Goal: Task Accomplishment & Management: Use online tool/utility

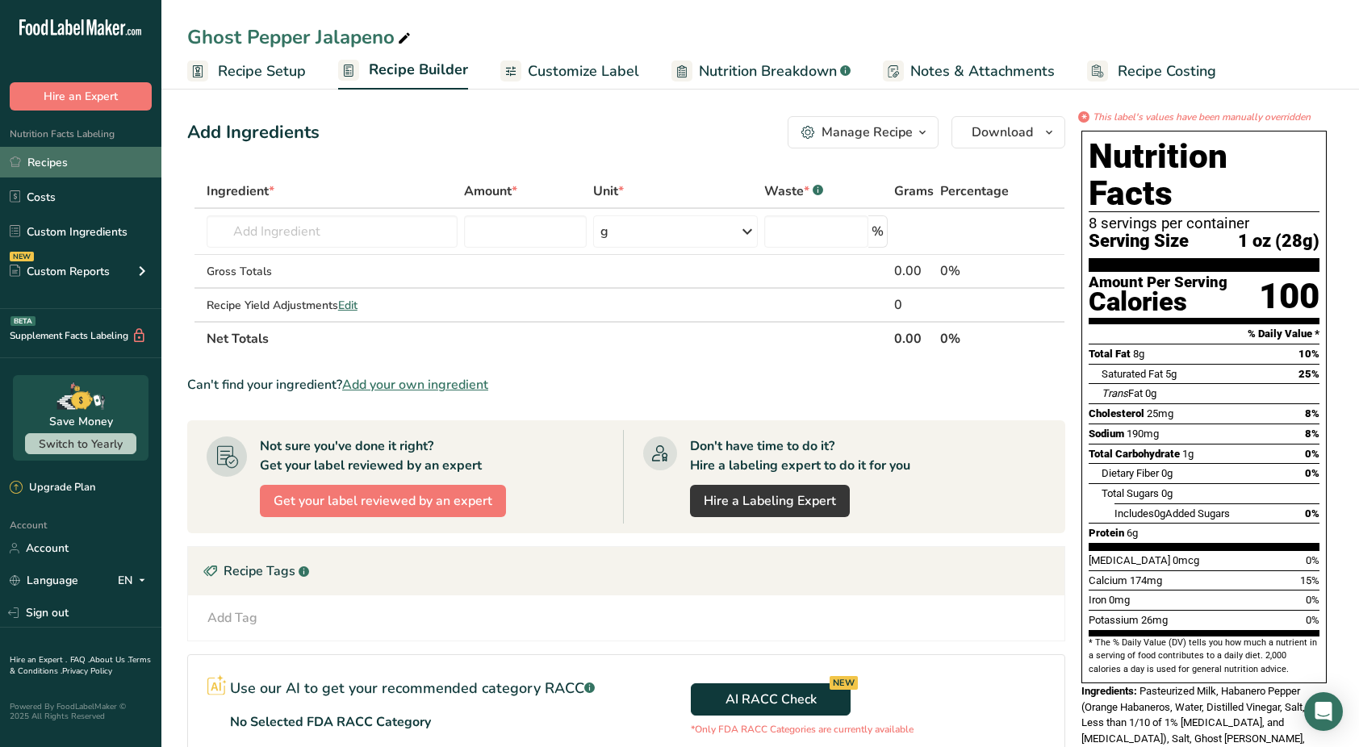
click at [51, 163] on link "Recipes" at bounding box center [80, 162] width 161 height 31
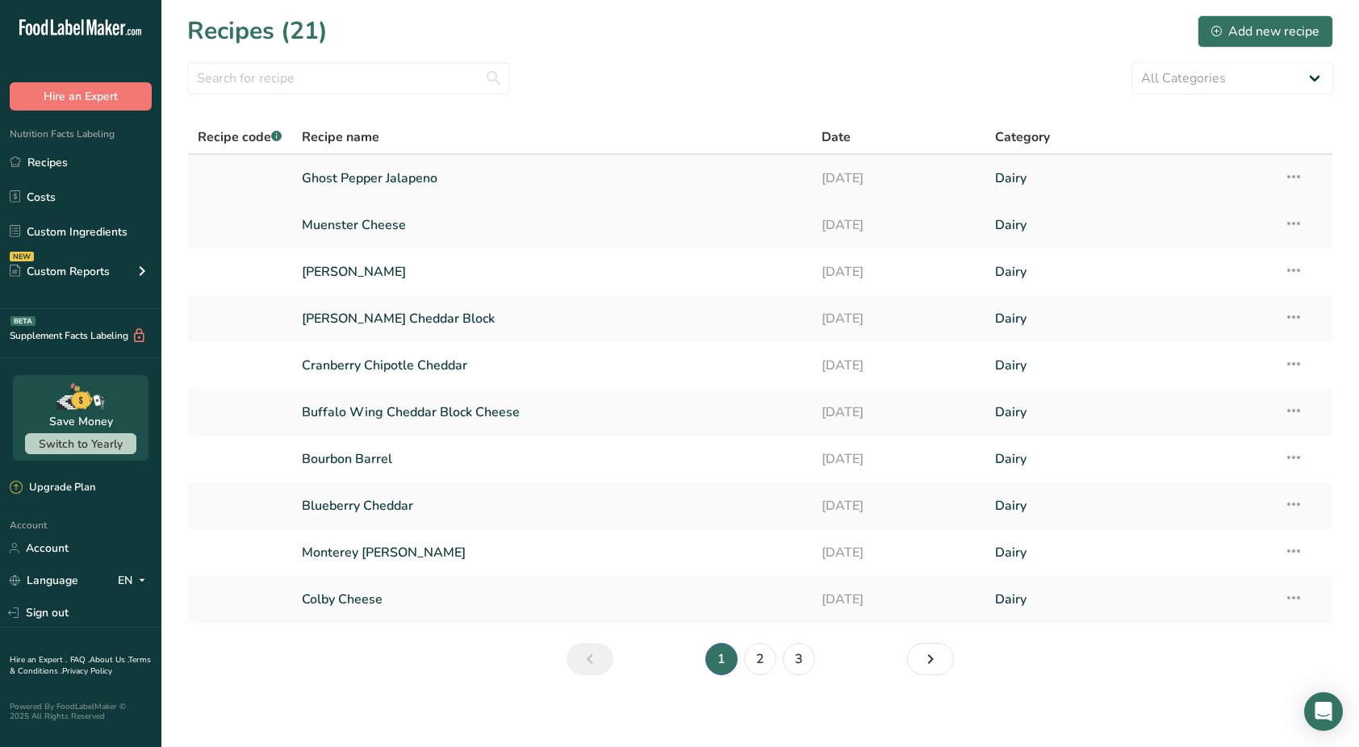
click at [366, 183] on link "Ghost Pepper Jalapeno" at bounding box center [552, 178] width 501 height 34
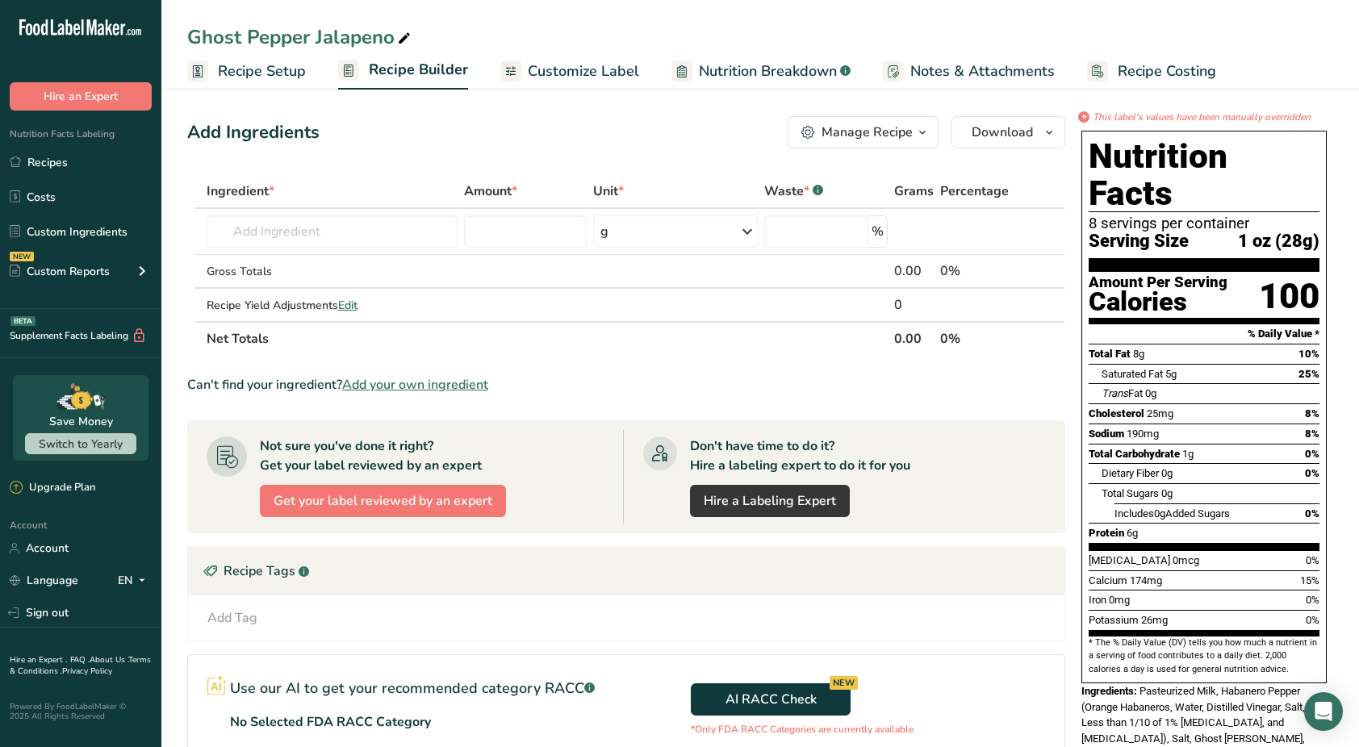
click at [281, 72] on span "Recipe Setup" at bounding box center [262, 72] width 88 height 22
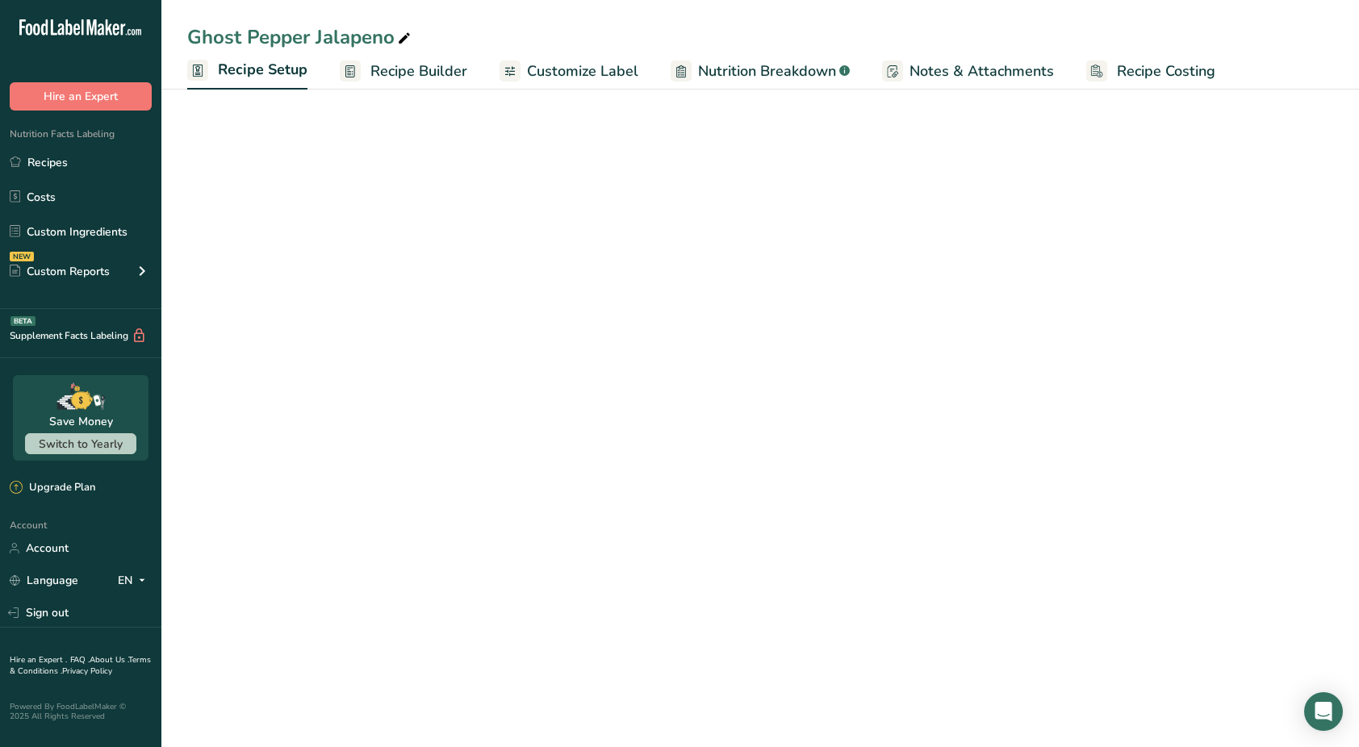
select select "5"
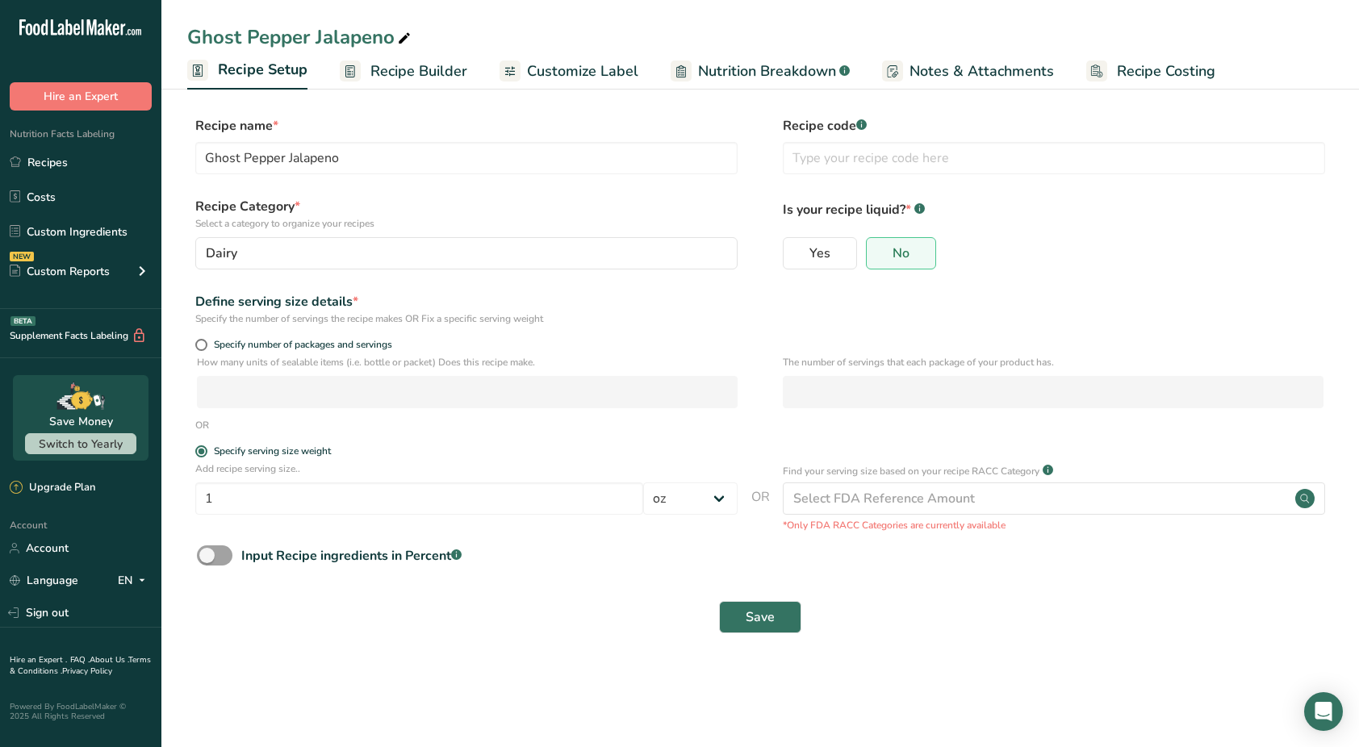
click at [404, 77] on span "Recipe Builder" at bounding box center [418, 72] width 97 height 22
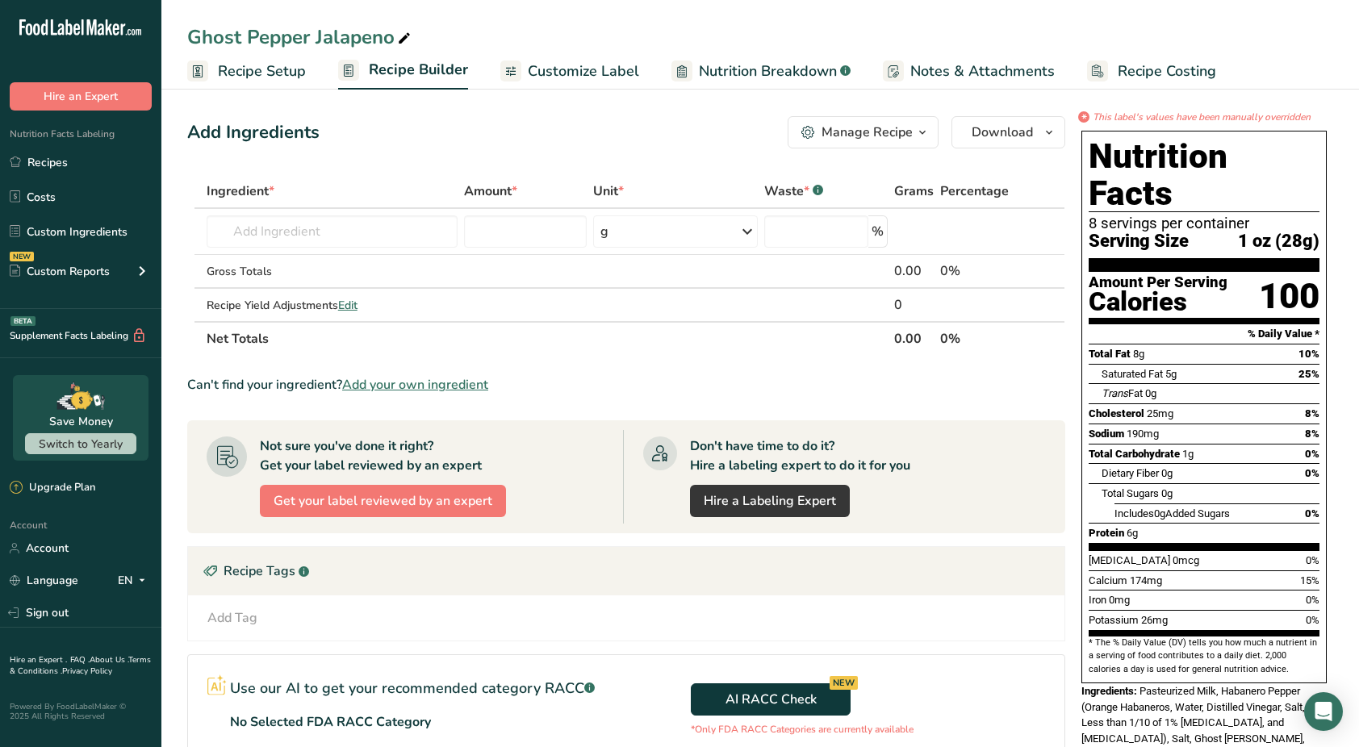
click at [545, 76] on span "Customize Label" at bounding box center [583, 72] width 111 height 22
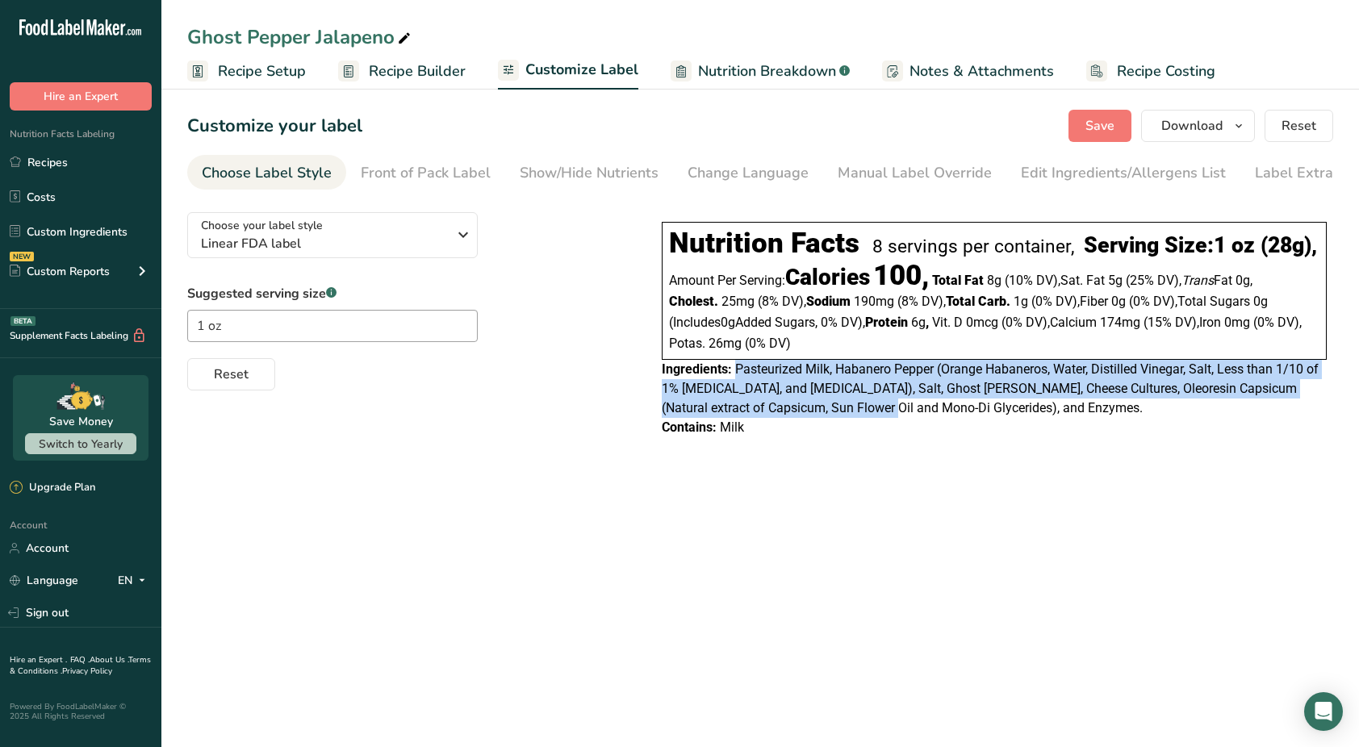
drag, startPoint x: 736, startPoint y: 403, endPoint x: 867, endPoint y: 440, distance: 136.6
click at [867, 415] on span "Pasteurized Milk, Habanero Pepper (Orange Habaneros, Water, Distilled Vinegar, …" at bounding box center [990, 388] width 657 height 54
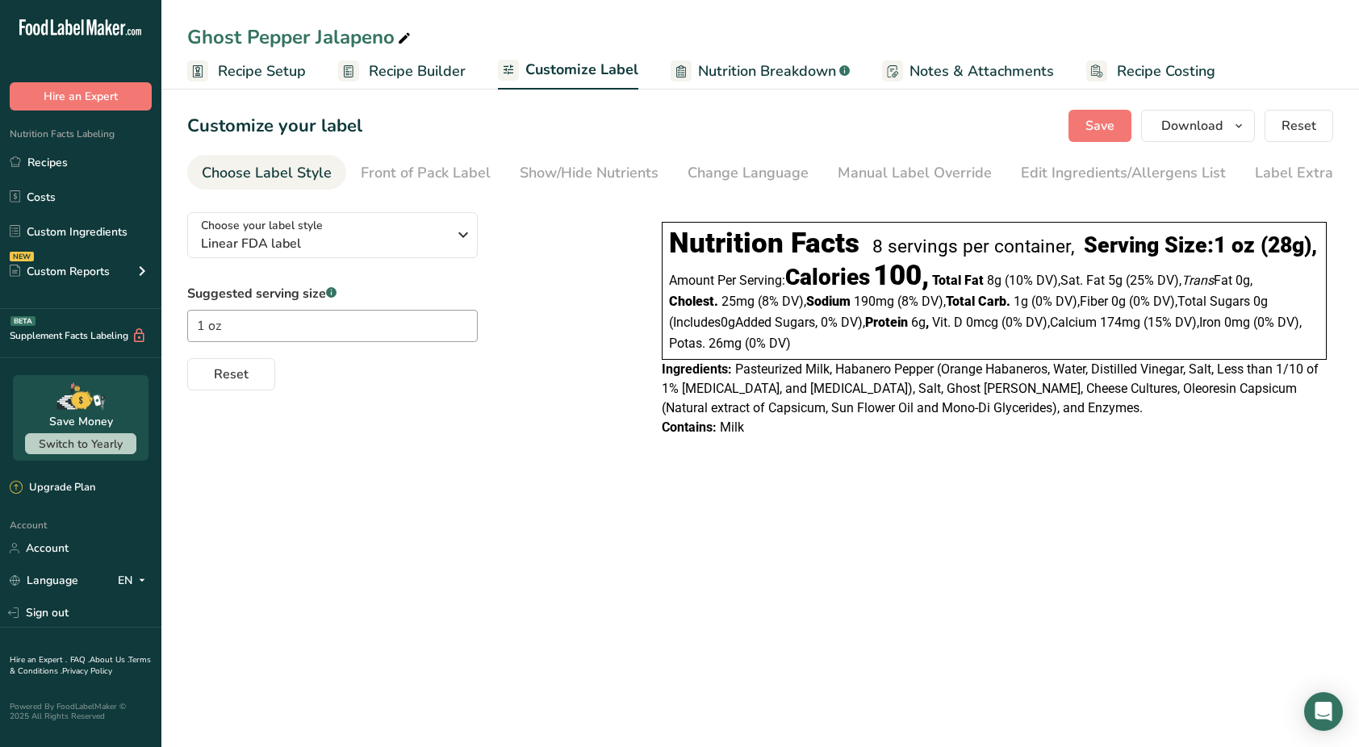
click at [691, 377] on span "Ingredients:" at bounding box center [697, 368] width 70 height 15
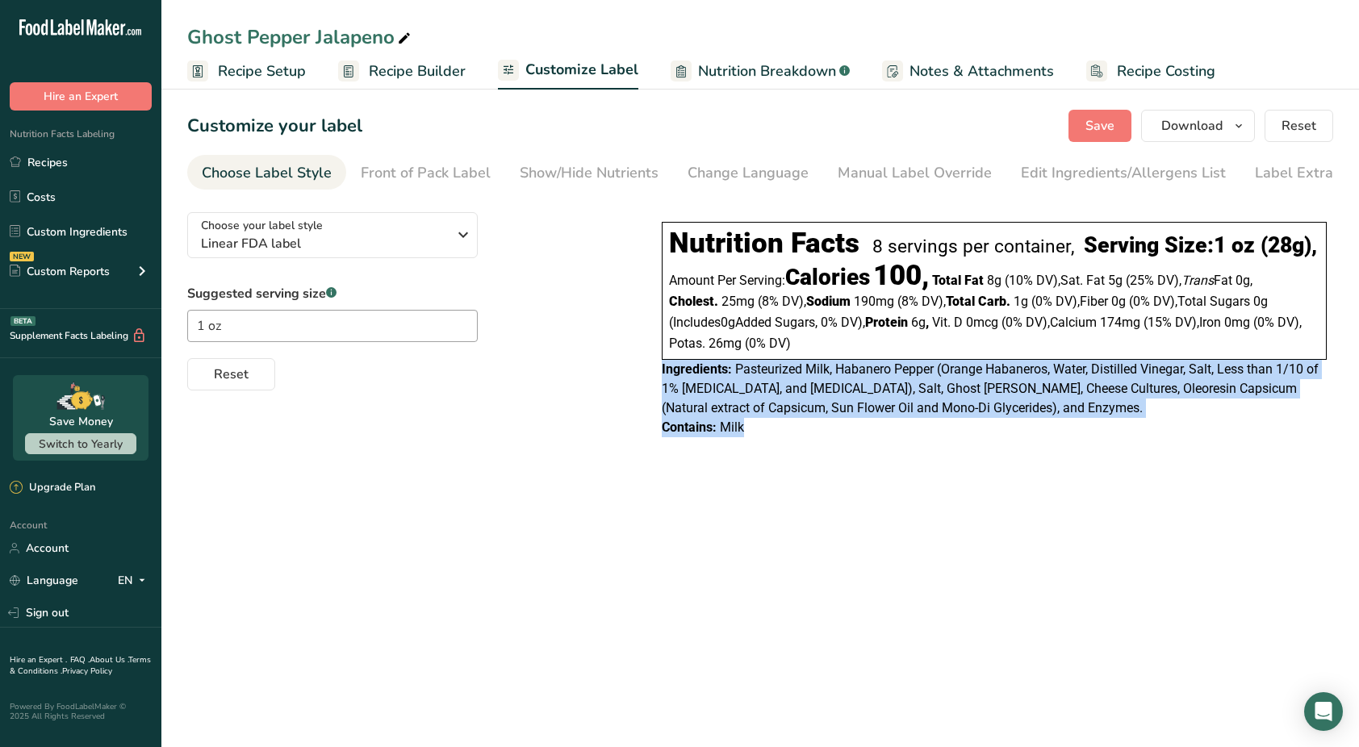
drag, startPoint x: 691, startPoint y: 401, endPoint x: 741, endPoint y: 462, distance: 79.6
click at [741, 444] on div "Nutrition Facts 8 servings per container, Serving Size: 1 oz (28g) , Amount Per…" at bounding box center [994, 329] width 678 height 228
copy div "Ingredients: Pasteurized Milk, Habanero Pepper (Orange Habaneros, Water, Distil…"
click at [49, 160] on link "Recipes" at bounding box center [80, 162] width 161 height 31
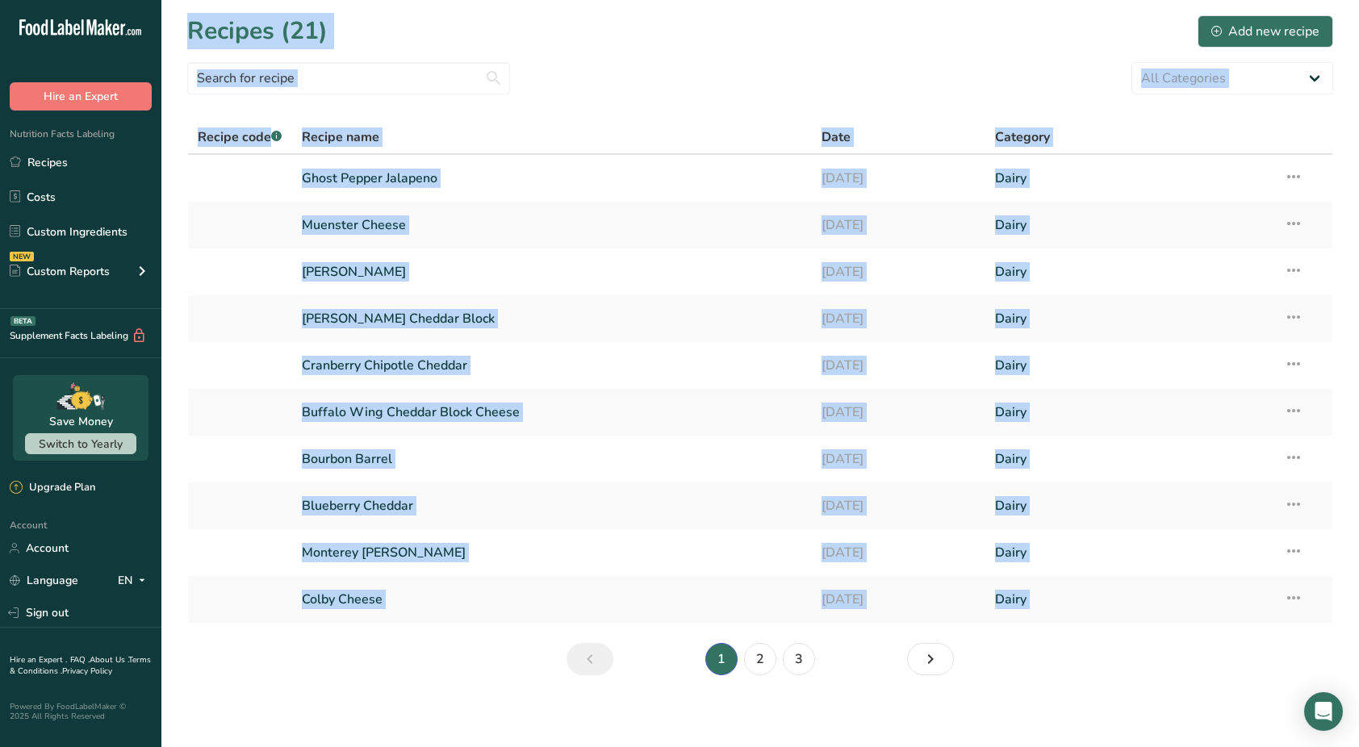
click at [328, 673] on section "Recipes (21) Add new recipe All Categories Baked Goods [GEOGRAPHIC_DATA] Confec…" at bounding box center [759, 350] width 1197 height 701
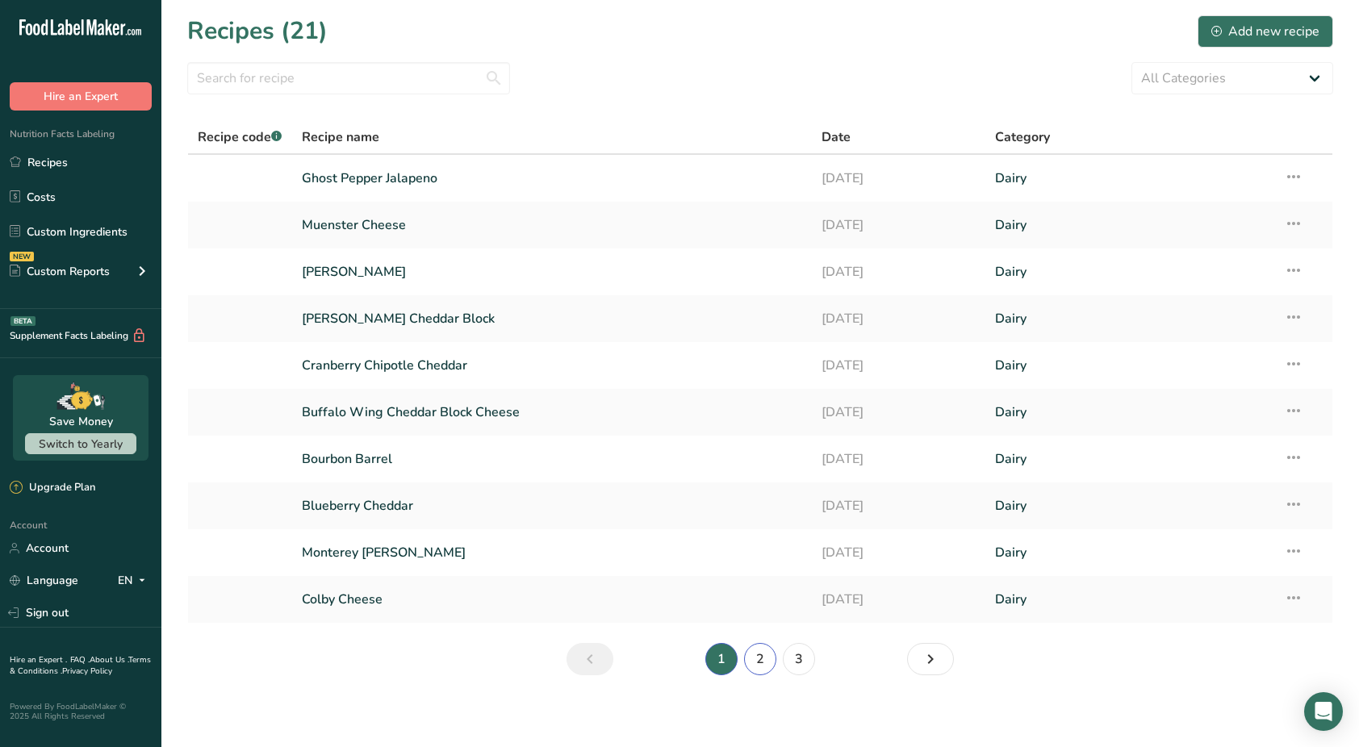
click at [761, 650] on link "2" at bounding box center [760, 659] width 32 height 32
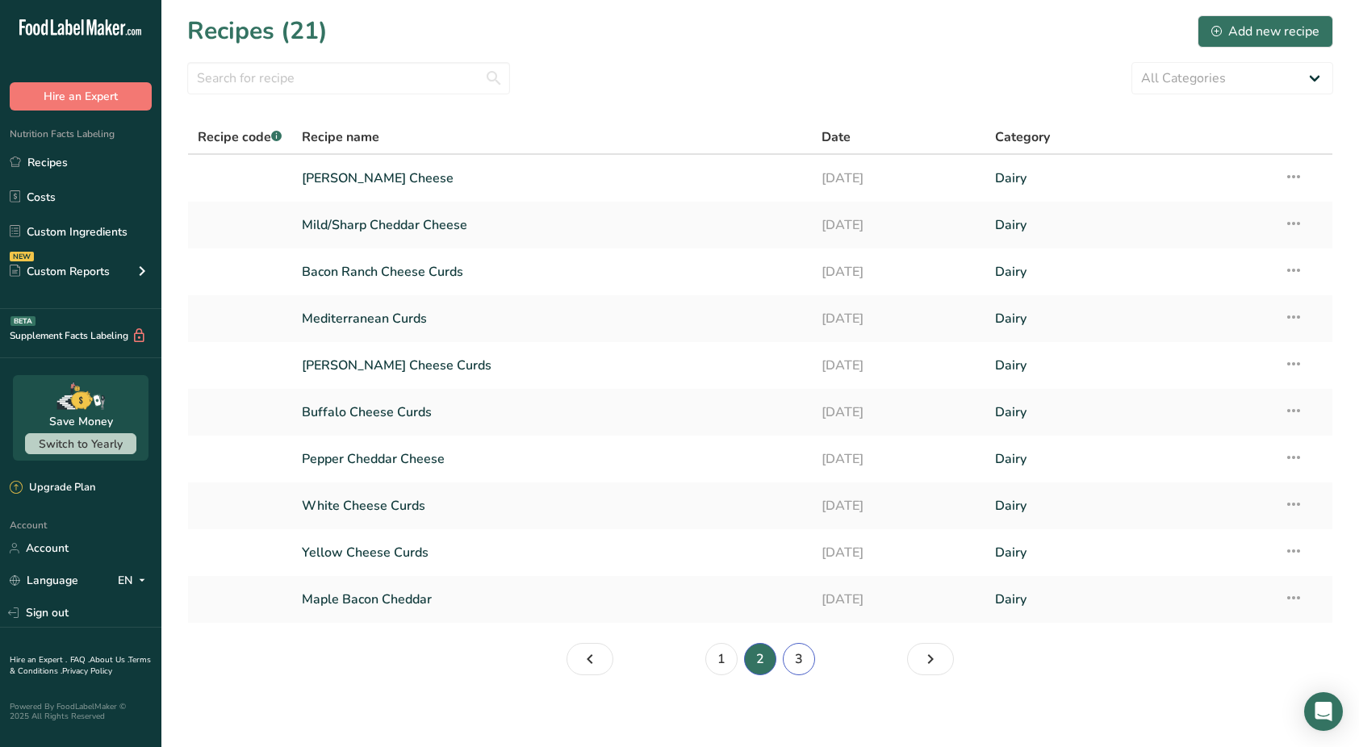
click at [800, 662] on link "3" at bounding box center [799, 659] width 32 height 32
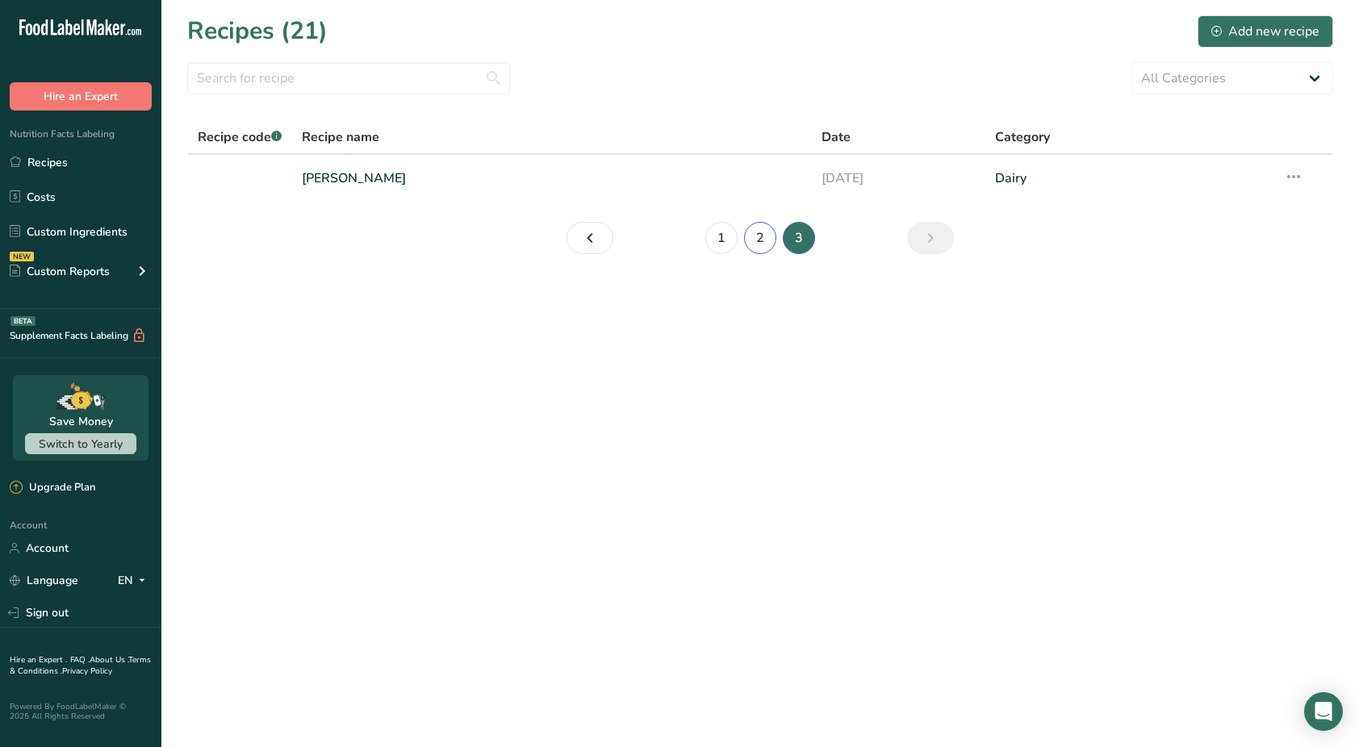
click at [752, 243] on link "2" at bounding box center [760, 238] width 32 height 32
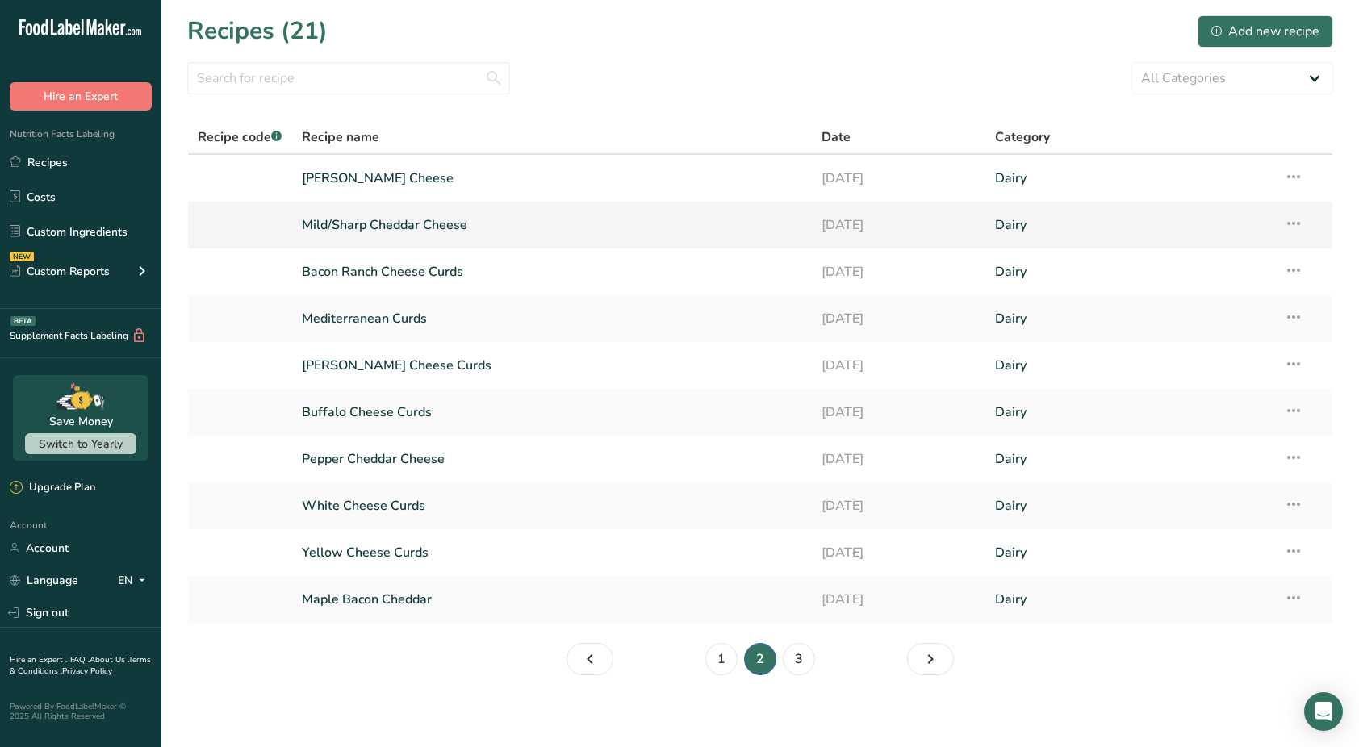
click at [390, 229] on link "Mild/Sharp Cheddar Cheese" at bounding box center [552, 225] width 501 height 34
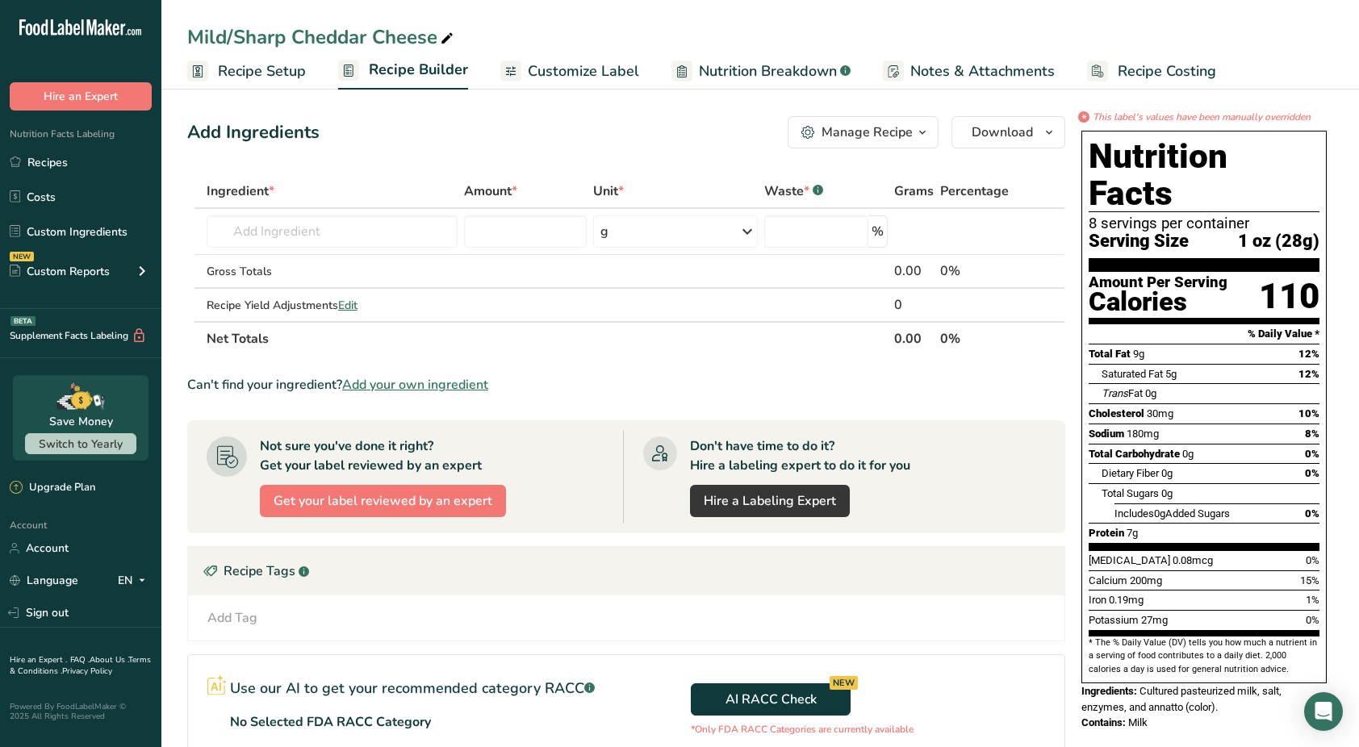
click at [582, 73] on span "Customize Label" at bounding box center [583, 72] width 111 height 22
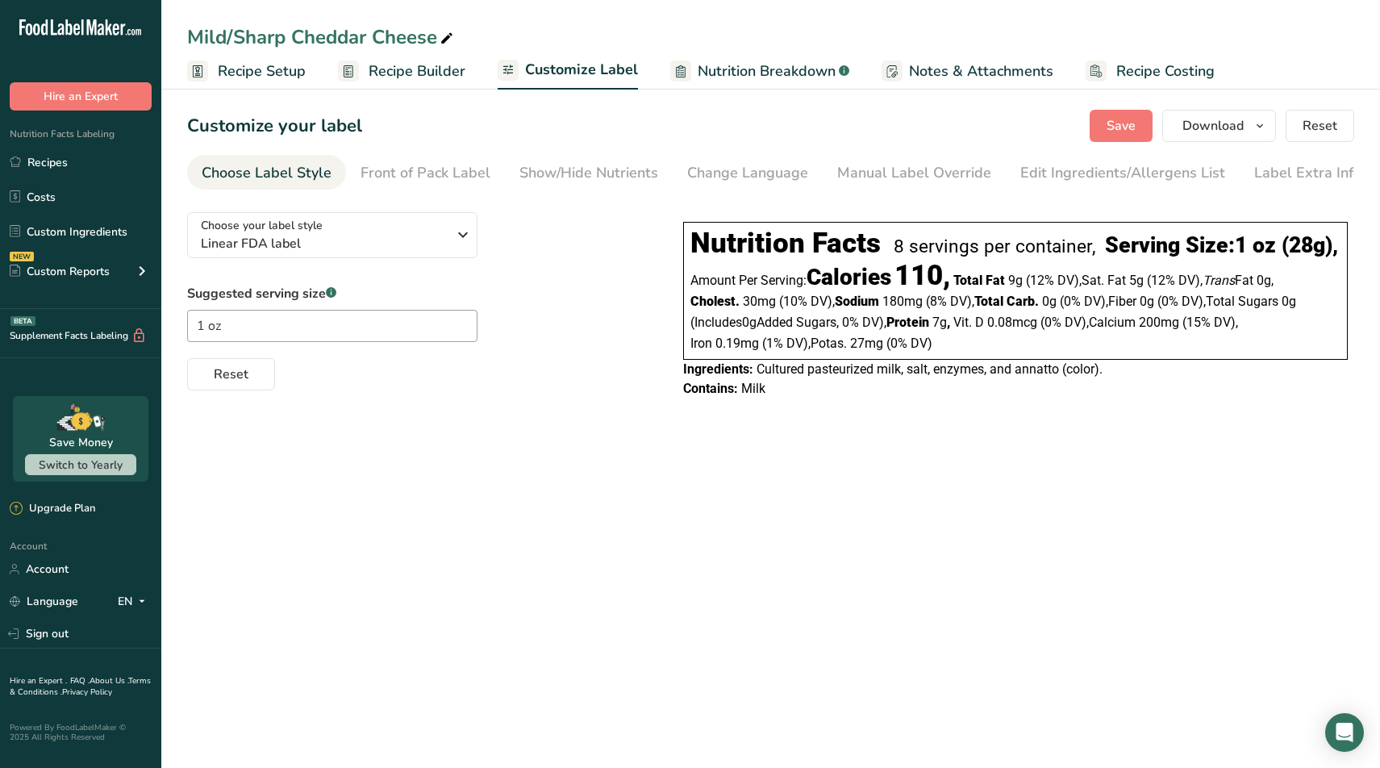
drag, startPoint x: 766, startPoint y: 426, endPoint x: 679, endPoint y: 408, distance: 88.9
click at [679, 405] on div "Nutrition Facts 8 servings per container, Serving Size: 1 oz (28g) , Amount Per…" at bounding box center [1016, 310] width 678 height 190
copy div "Ingredients: Cultured pasteurized milk, salt, enzymes, and annatto (color). Con…"
click at [862, 330] on span "‏0% DV) ," at bounding box center [864, 322] width 44 height 15
drag, startPoint x: 939, startPoint y: 381, endPoint x: 691, endPoint y: 255, distance: 278.5
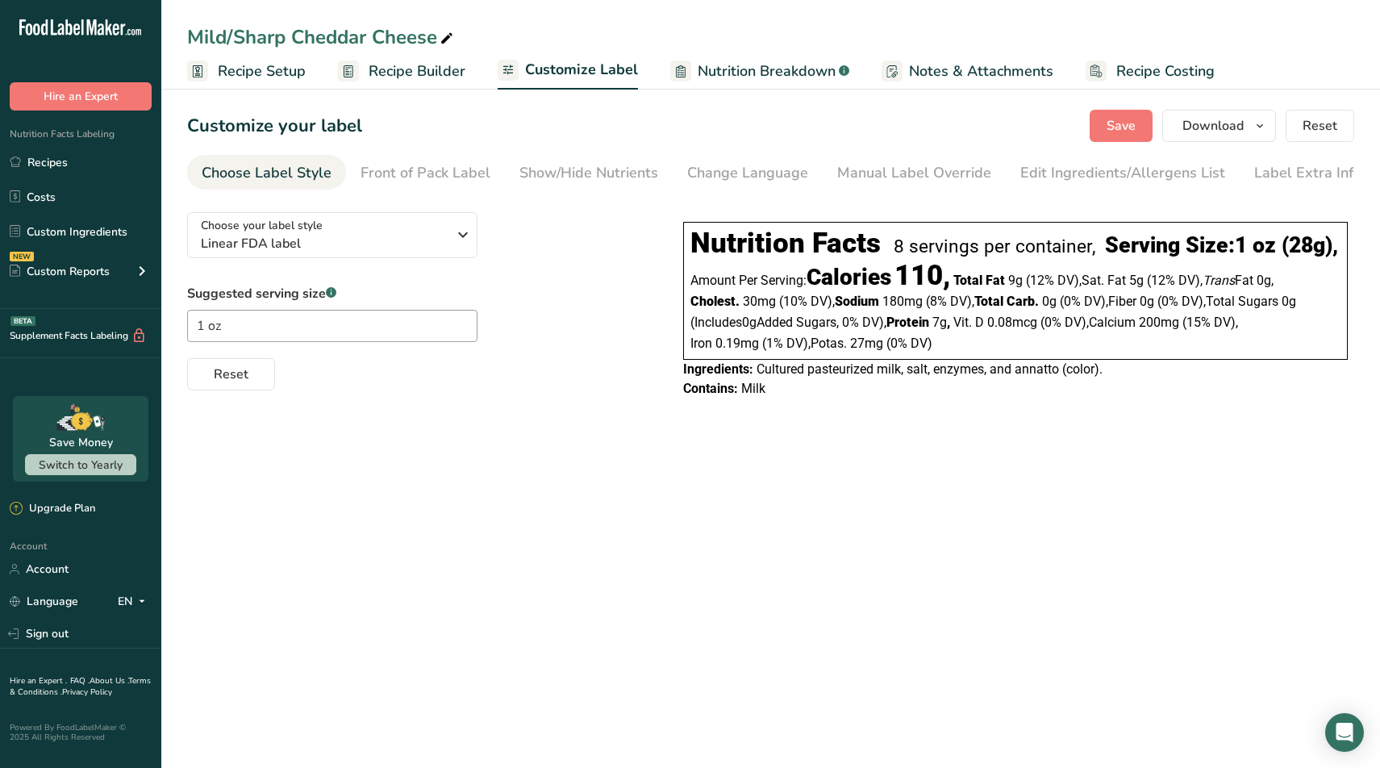
click at [691, 255] on div "Nutrition Facts 8 servings per container, Serving Size: 1 oz (28g) , Amount Per…" at bounding box center [1015, 291] width 665 height 138
copy div "Nutrition Facts 8 servings per container, Serving Size: 1 oz (28g) , Amount Per…"
click at [1029, 440] on section "Customize your label Save Download Choose what to show on your downloaded label…" at bounding box center [770, 262] width 1219 height 357
click at [762, 79] on span "Nutrition Breakdown" at bounding box center [767, 72] width 138 height 22
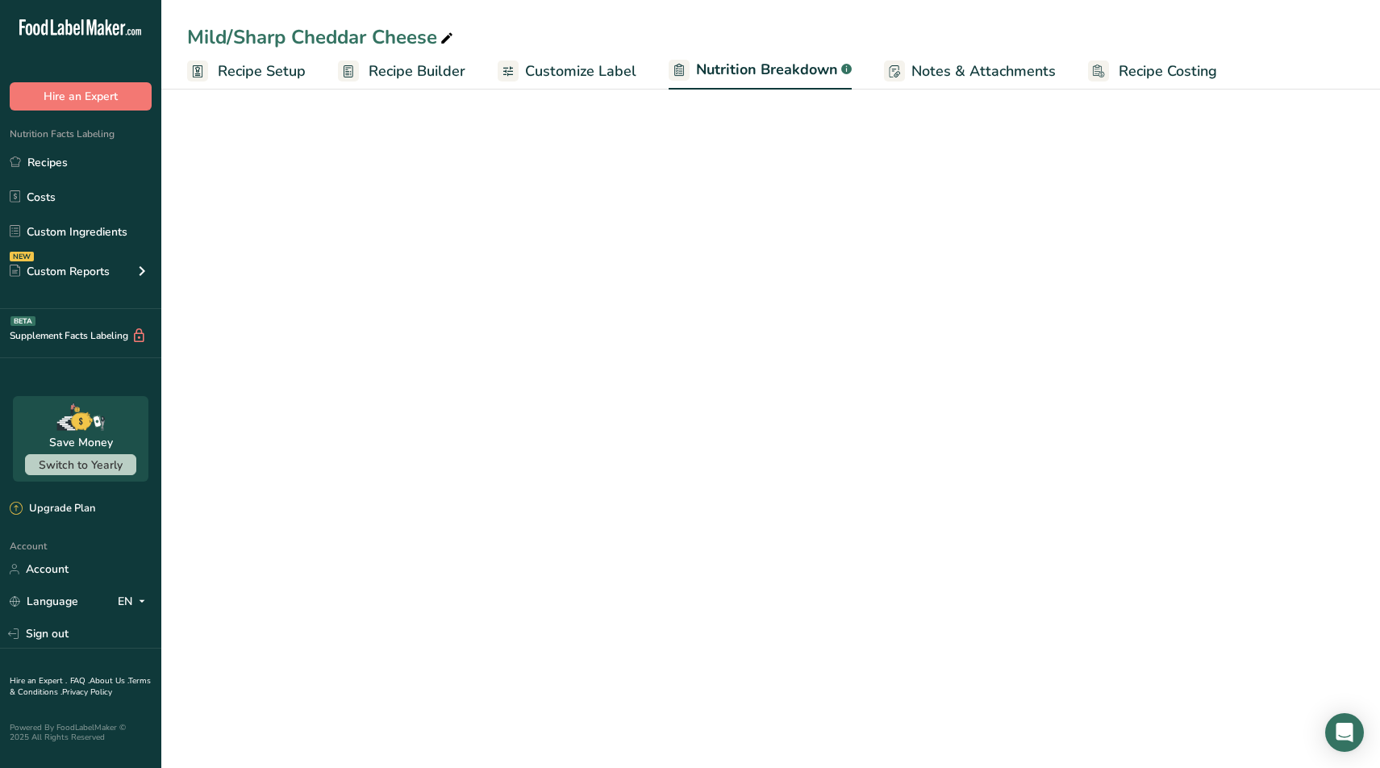
select select "Calories"
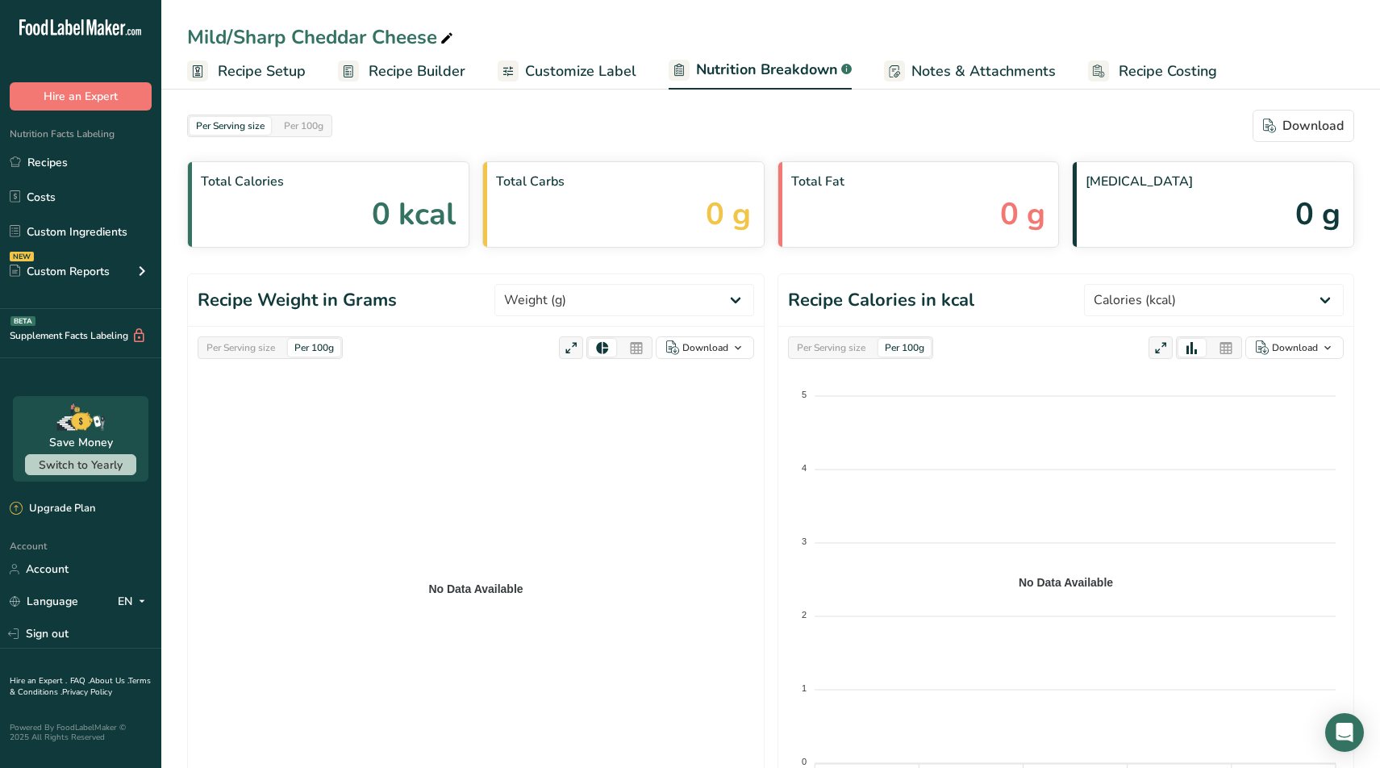
click at [932, 75] on span "Notes & Attachments" at bounding box center [984, 72] width 144 height 22
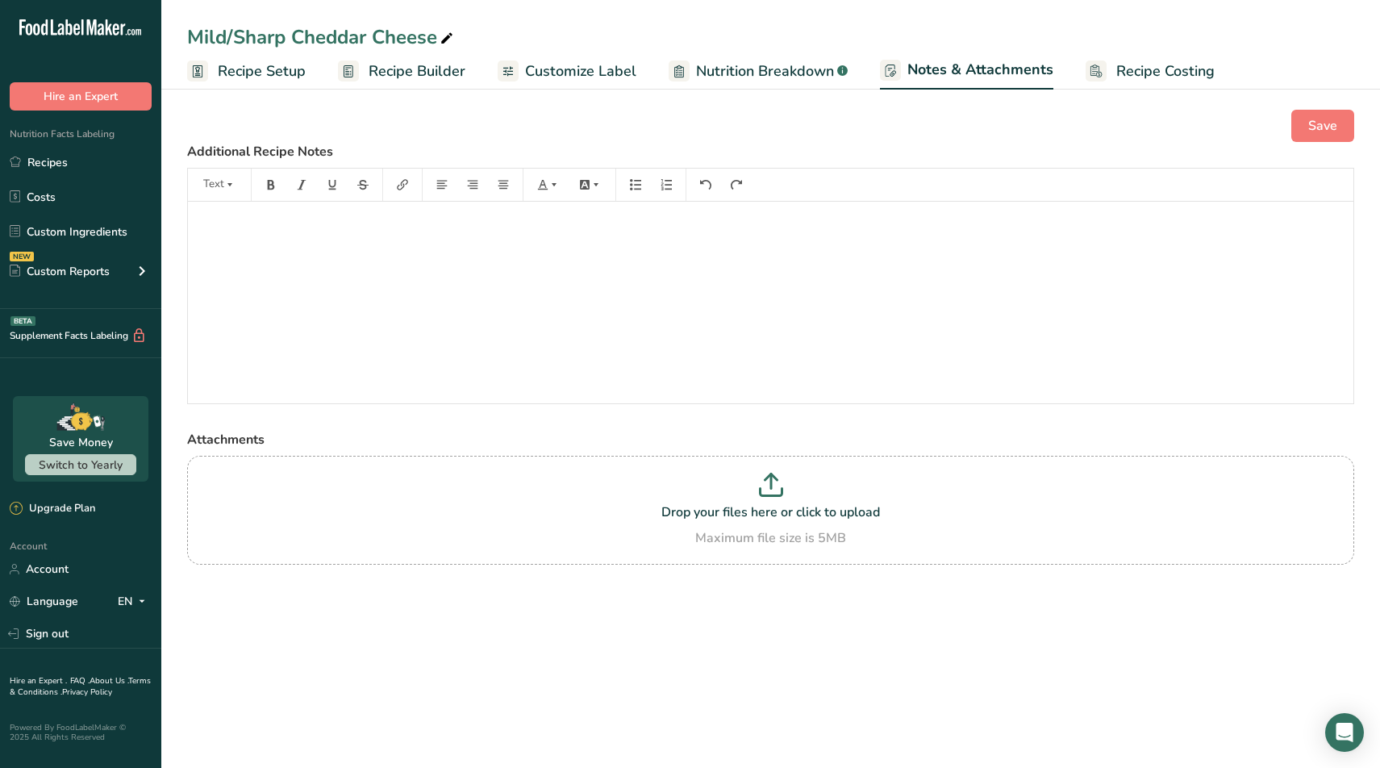
click at [420, 74] on span "Recipe Builder" at bounding box center [417, 72] width 97 height 22
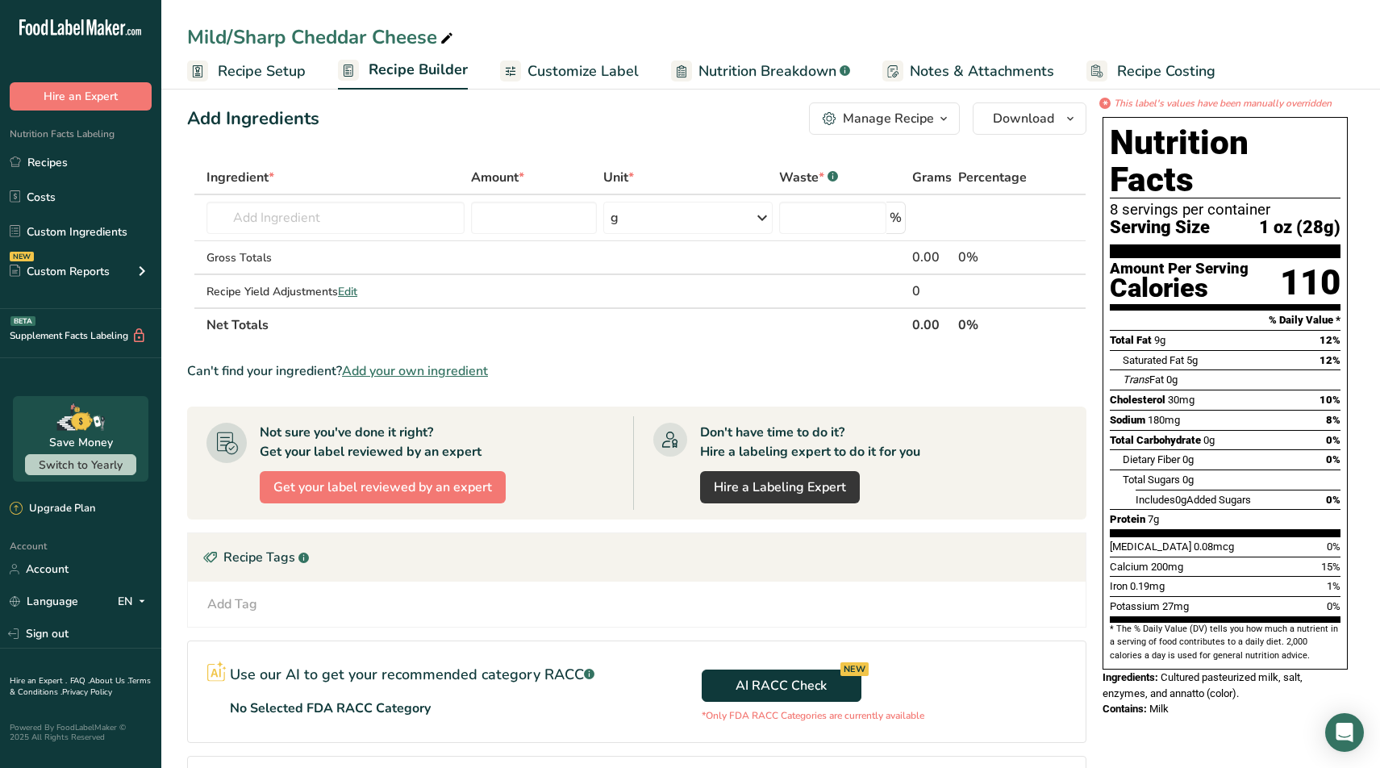
scroll to position [5, 0]
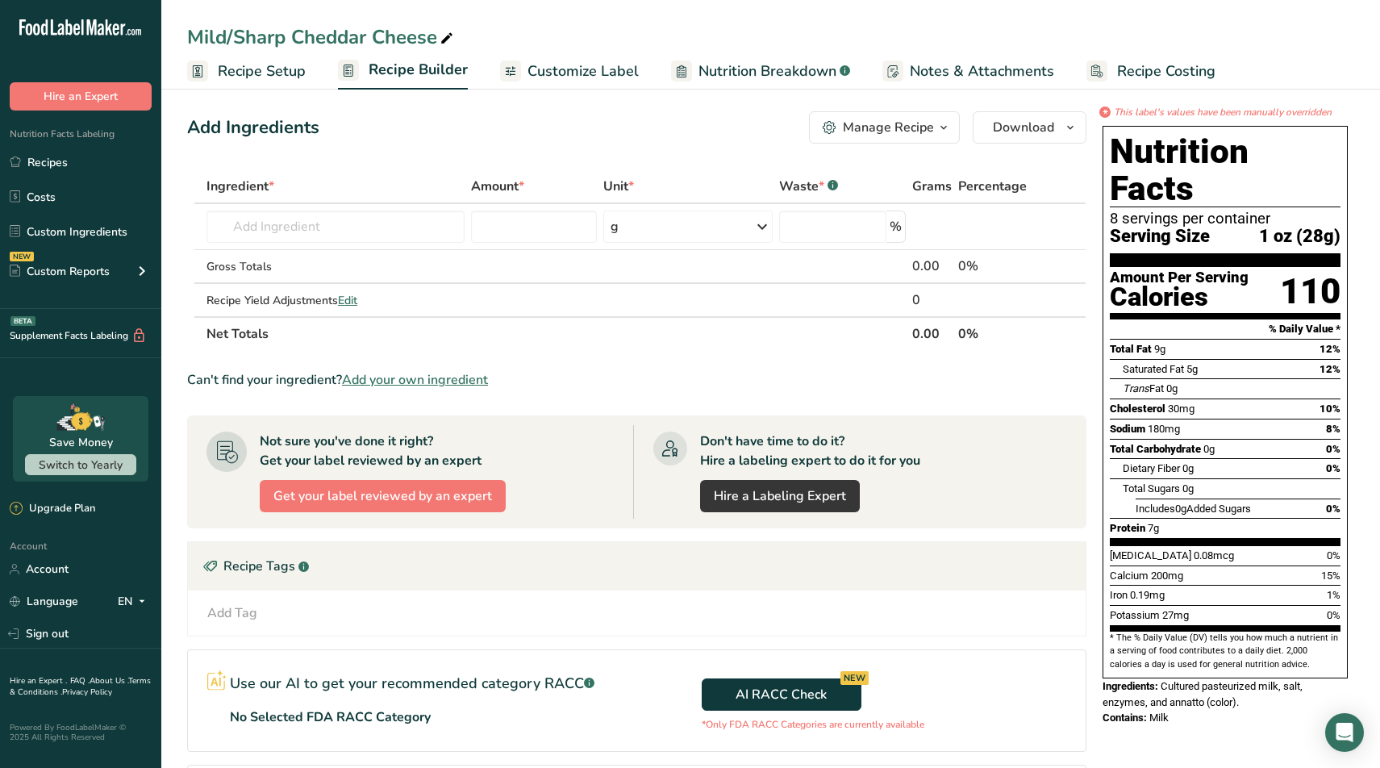
click at [570, 71] on span "Customize Label" at bounding box center [583, 72] width 111 height 22
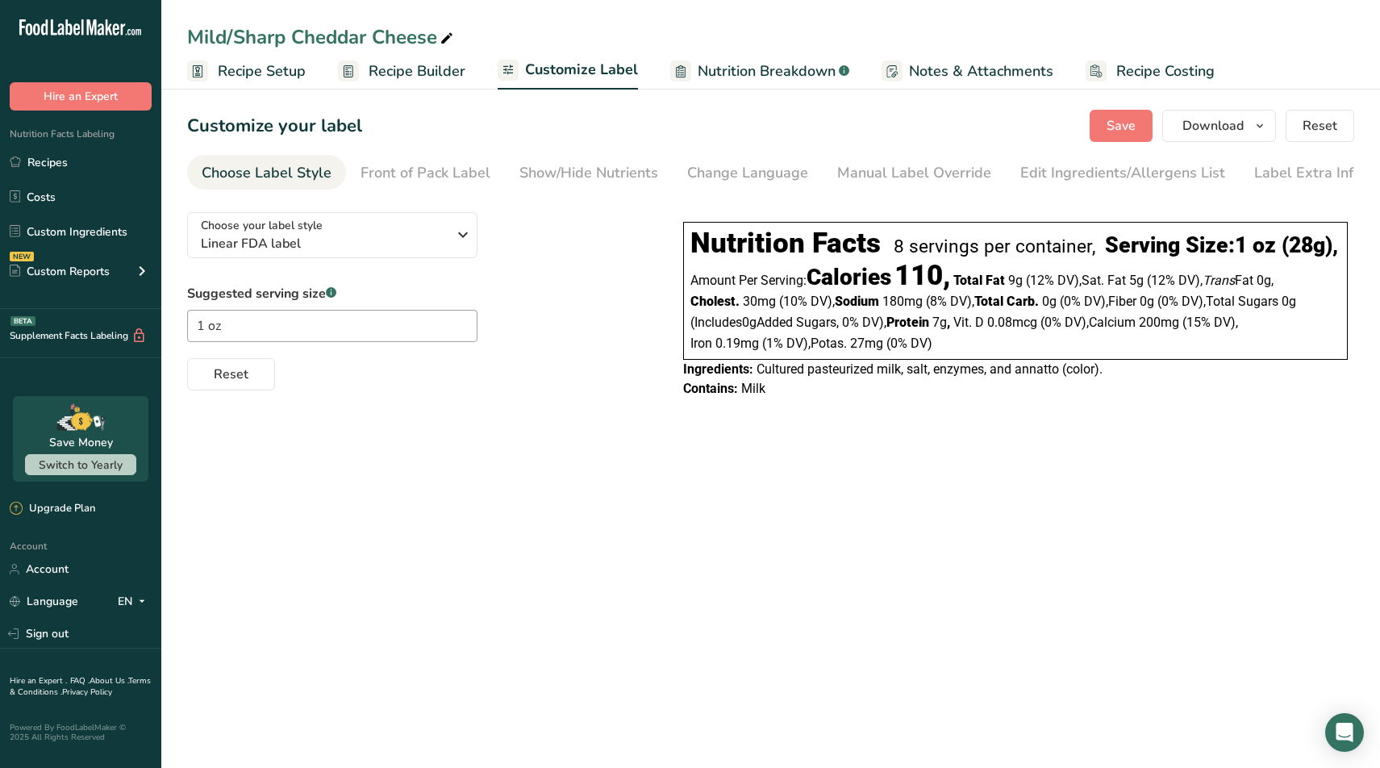
click at [438, 74] on span "Recipe Builder" at bounding box center [417, 72] width 97 height 22
